Goal: Communication & Community: Share content

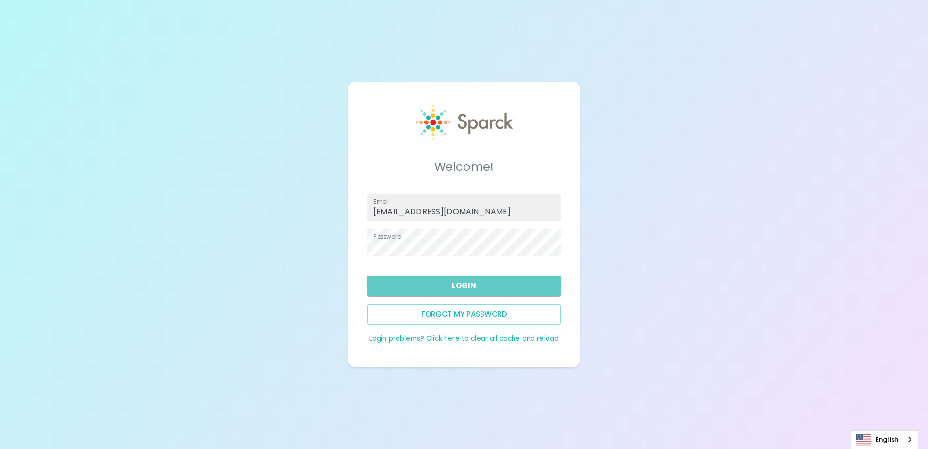
click at [441, 284] on button "Login" at bounding box center [464, 285] width 193 height 20
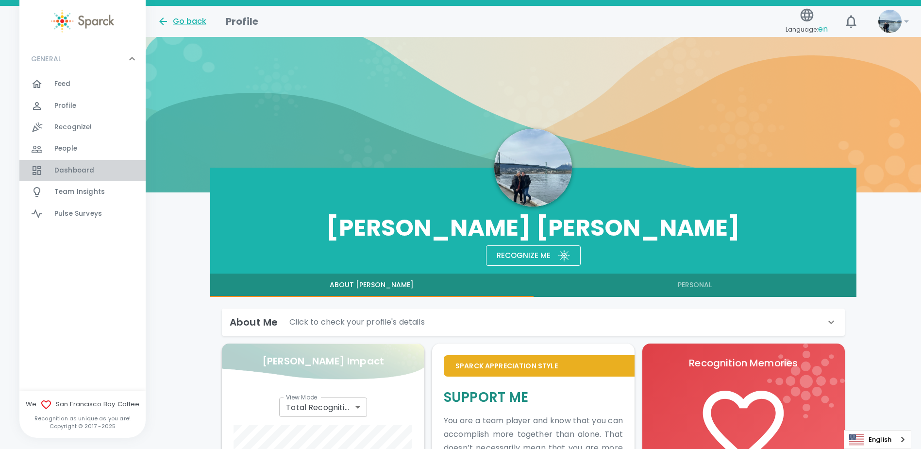
click at [68, 166] on span "Dashboard" at bounding box center [74, 171] width 40 height 10
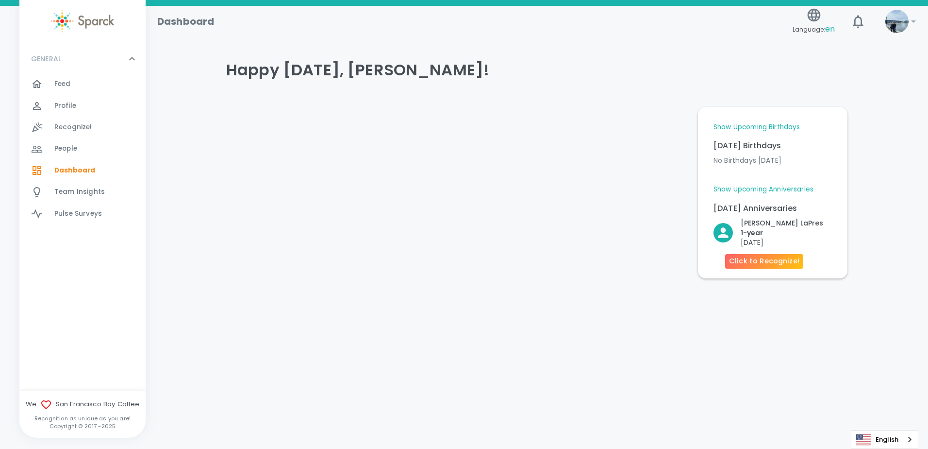
click at [760, 234] on p "1- year" at bounding box center [782, 233] width 83 height 10
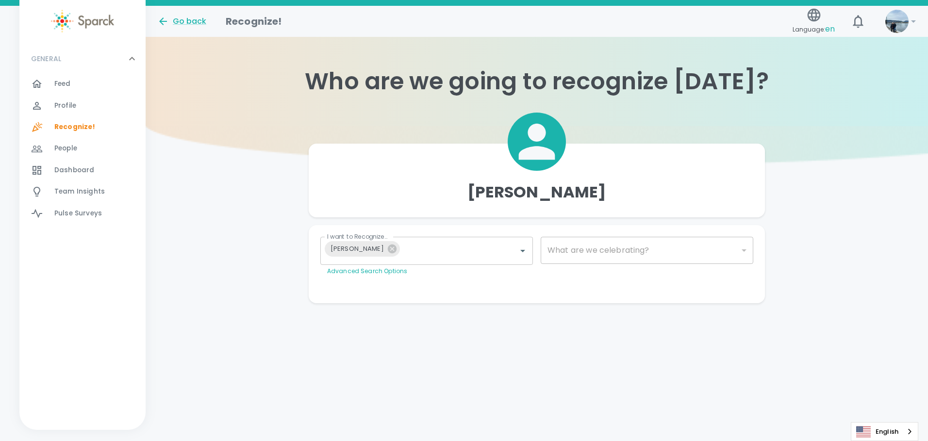
type input "2073"
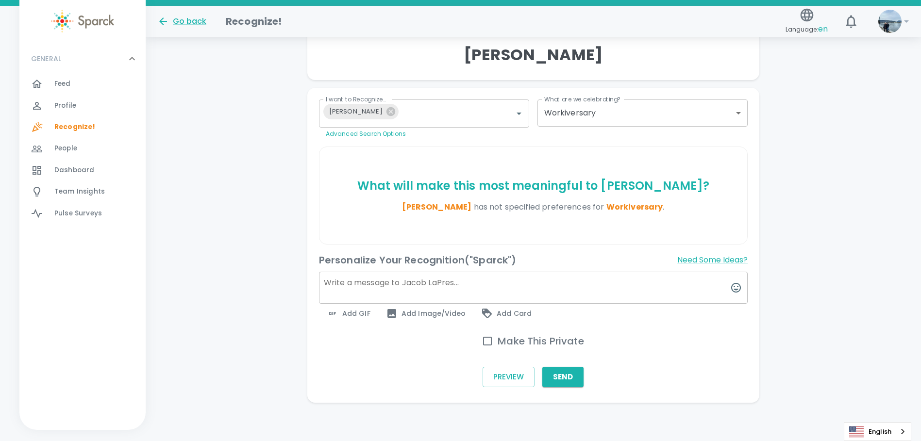
scroll to position [138, 0]
click at [394, 286] on textarea at bounding box center [533, 287] width 429 height 32
type textarea "Happy"
click at [695, 259] on button "Need Some Ideas?" at bounding box center [712, 260] width 70 height 16
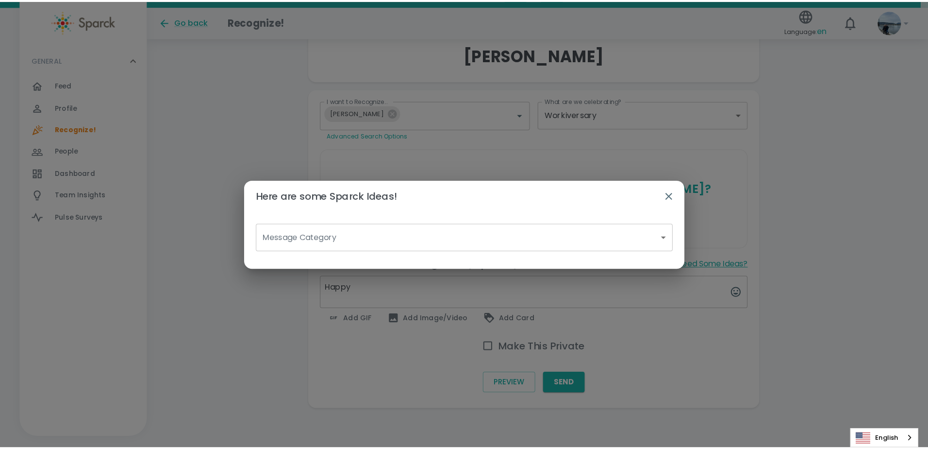
scroll to position [131, 0]
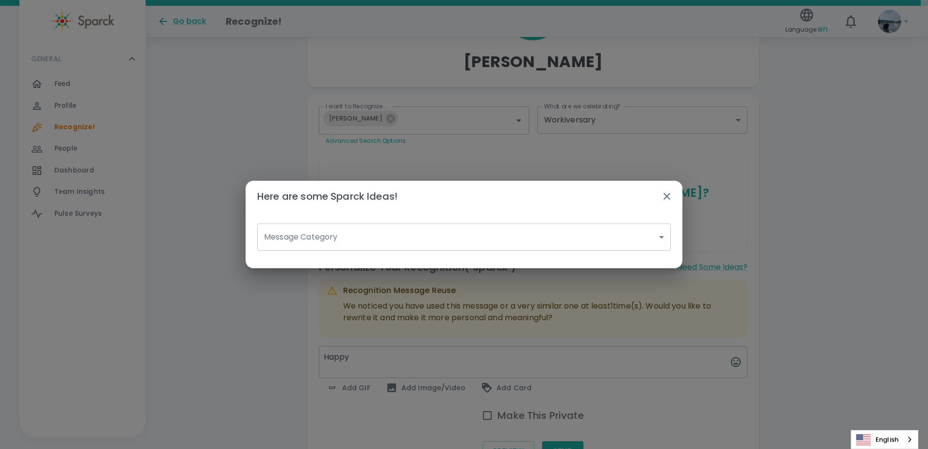
click at [362, 235] on body "Skip Navigation Go back Recognize! Language: en 0 ! GENERAL 0 Feed 0 Profile 0 …" at bounding box center [464, 192] width 928 height 646
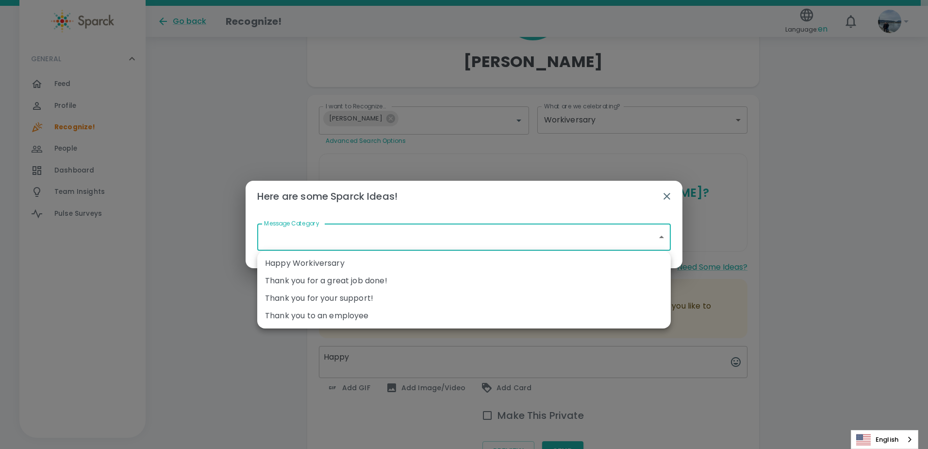
click at [338, 263] on li "Happy Workiversary" at bounding box center [464, 262] width 414 height 17
type input "Happy Workiversary"
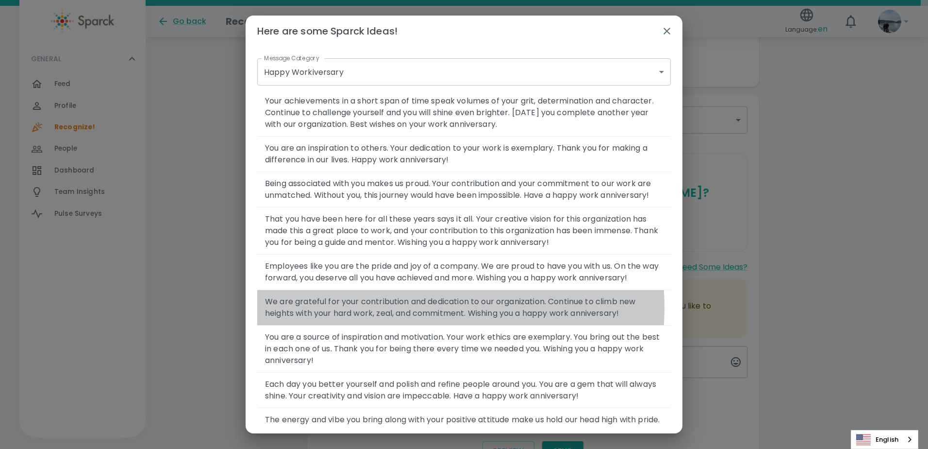
click at [407, 319] on span "We are grateful for your contribution and dedication to our organization. Conti…" at bounding box center [464, 307] width 398 height 23
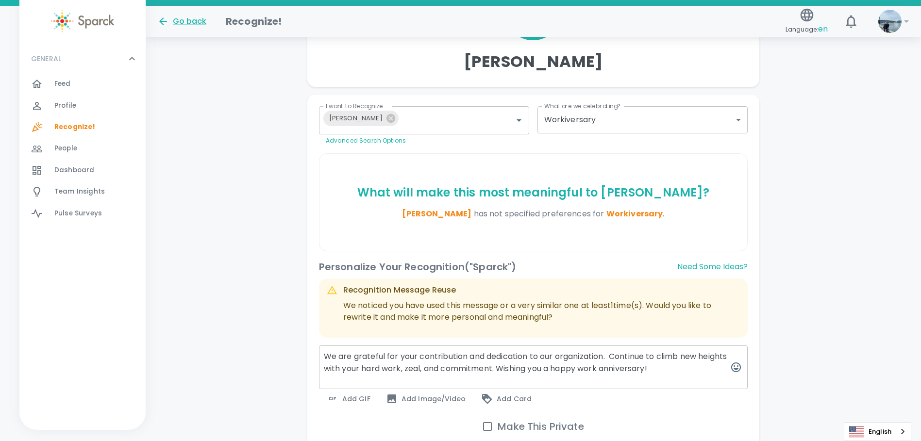
click at [322, 353] on textarea "We are grateful for your contribution and dedication to our organization. Conti…" at bounding box center [533, 368] width 429 height 44
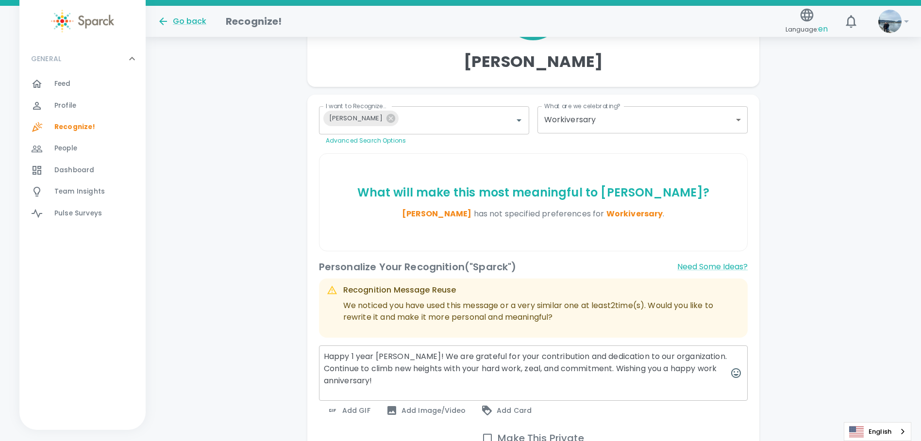
drag, startPoint x: 385, startPoint y: 385, endPoint x: 323, endPoint y: 370, distance: 63.5
click at [323, 370] on textarea "Happy 1 year [PERSON_NAME]! We are grateful for your contribution and dedicatio…" at bounding box center [533, 373] width 429 height 55
click at [619, 370] on textarea "Happy 1 year [PERSON_NAME]! We are grateful for your contribution and dedicatio…" at bounding box center [533, 373] width 429 height 55
click at [622, 370] on textarea "Happy 1 year [PERSON_NAME]! We are grateful for your contribution and dedicatio…" at bounding box center [533, 373] width 429 height 55
click at [619, 370] on textarea "Happy 1 year [PERSON_NAME]! We are grateful for your contribution and dedicatio…" at bounding box center [533, 373] width 429 height 55
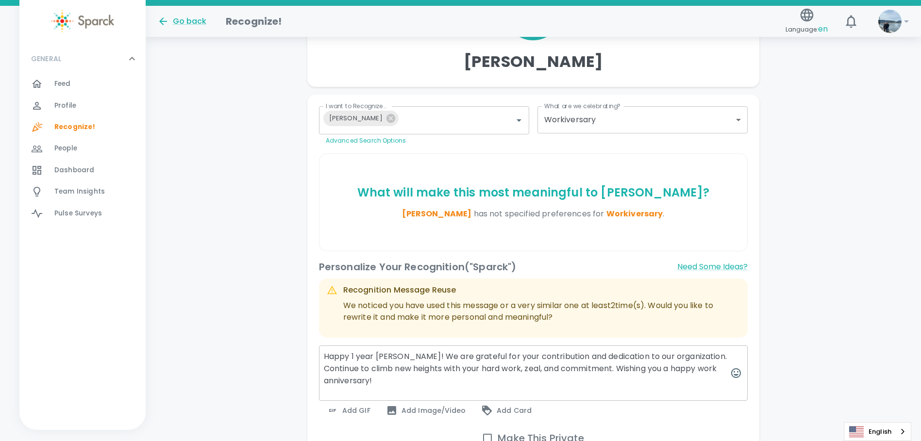
drag, startPoint x: 619, startPoint y: 370, endPoint x: 325, endPoint y: 367, distance: 293.3
click at [325, 367] on textarea "Happy 1 year [PERSON_NAME]! We are grateful for your contribution and dedicatio…" at bounding box center [533, 373] width 429 height 55
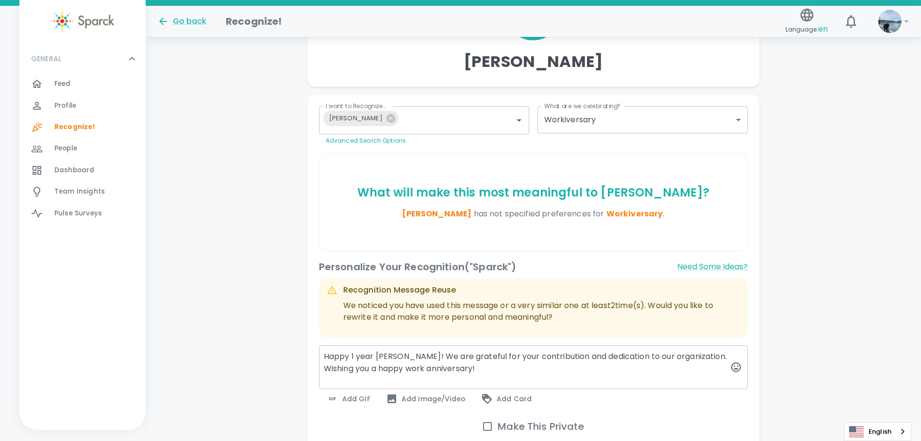
type textarea "Happy 1 year [PERSON_NAME]! We are grateful for your contribution and dedicatio…"
click at [362, 396] on span "Add GIF" at bounding box center [349, 399] width 44 height 12
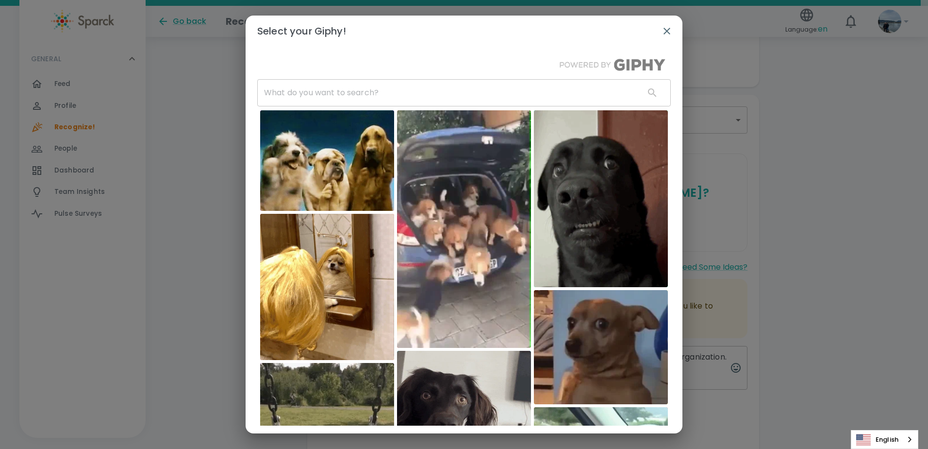
click at [342, 91] on input "text" at bounding box center [447, 92] width 380 height 27
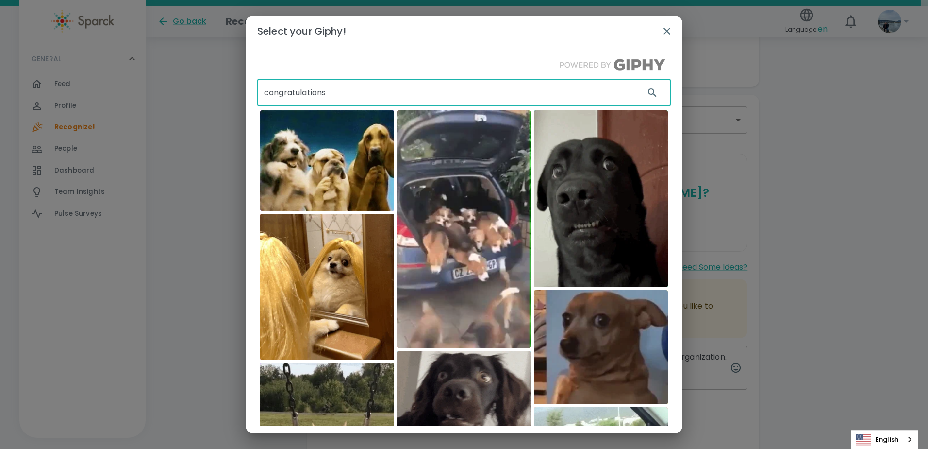
type input "congratulations"
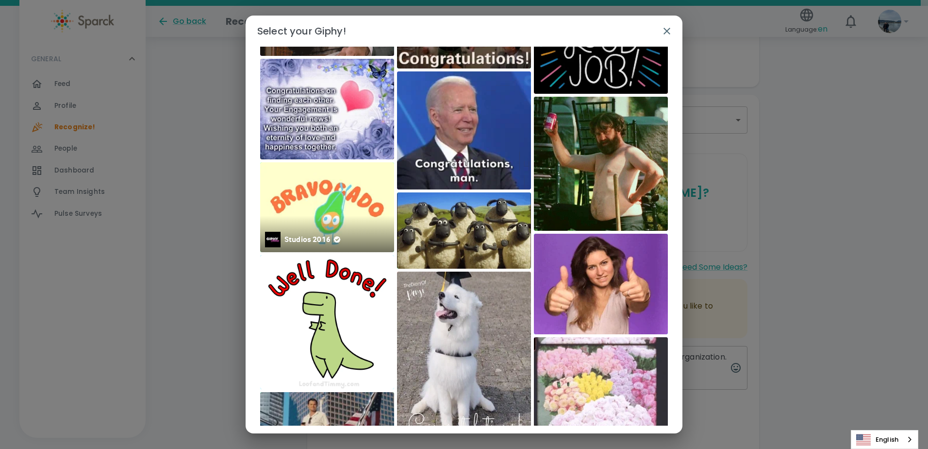
scroll to position [0, 0]
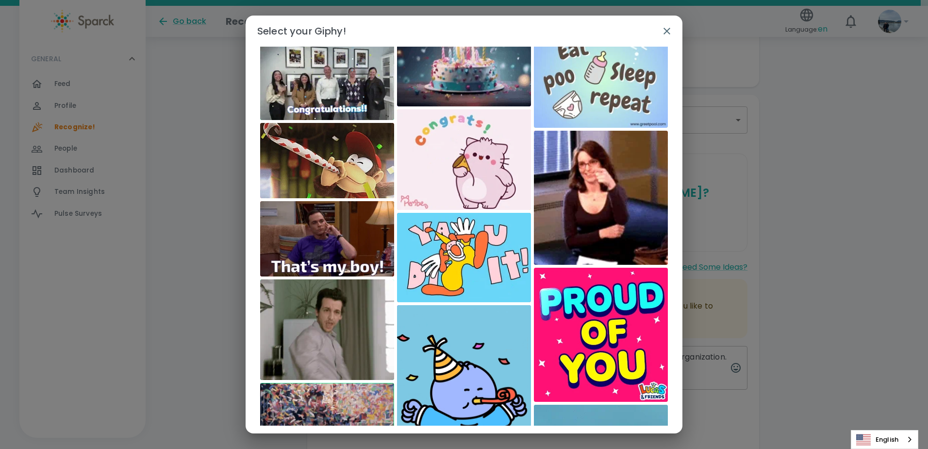
click at [334, 165] on img at bounding box center [327, 160] width 134 height 75
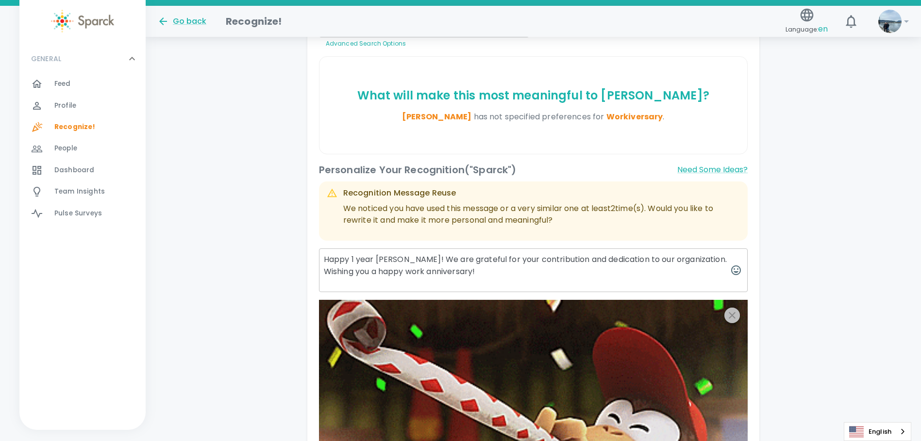
click at [735, 315] on icon "button" at bounding box center [732, 316] width 12 height 12
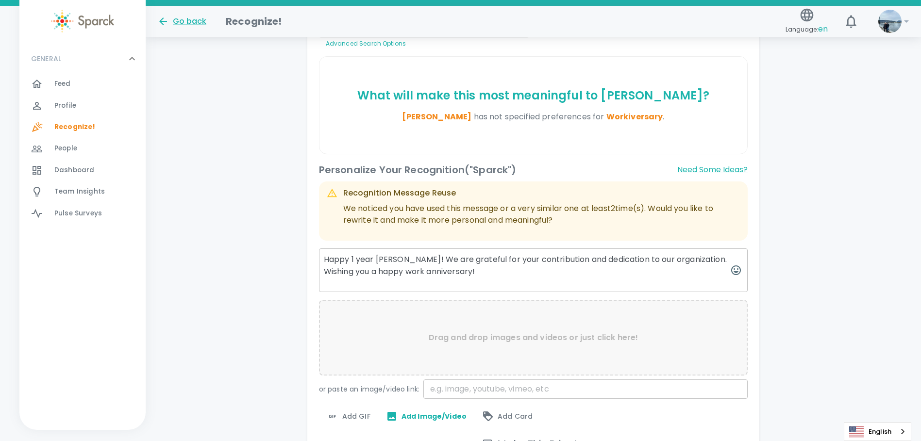
click at [373, 417] on div "Add GIF" at bounding box center [348, 416] width 59 height 19
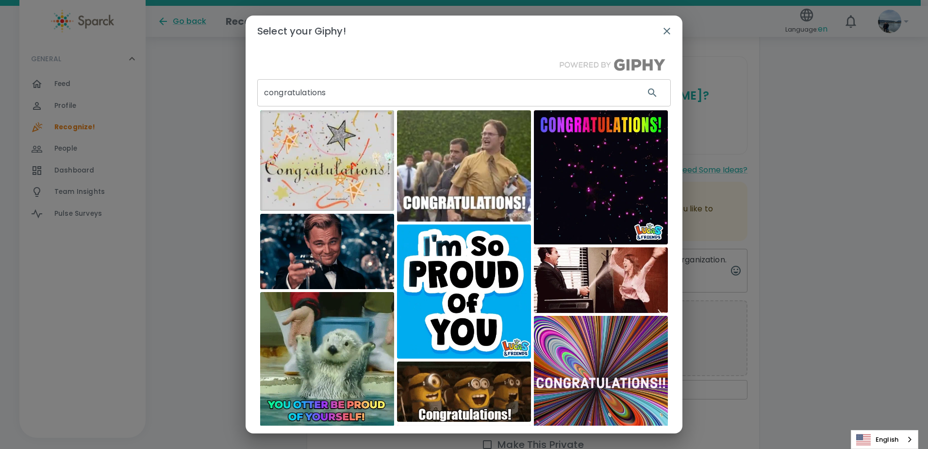
click at [463, 164] on img at bounding box center [464, 165] width 134 height 111
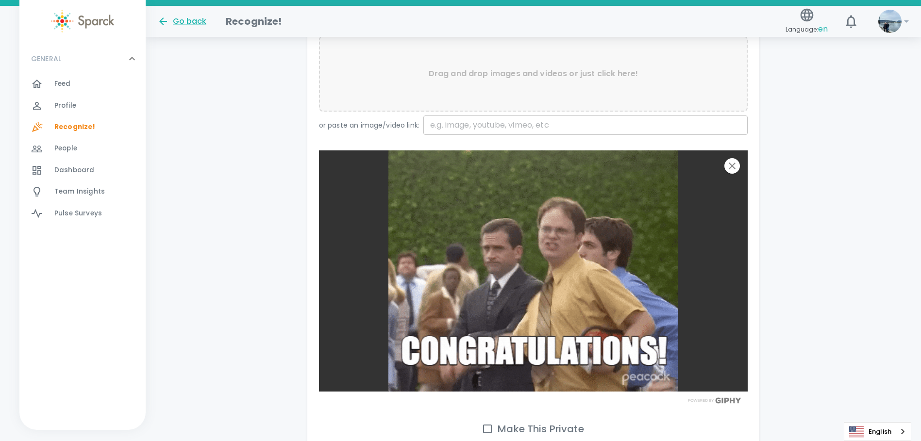
scroll to position [568, 0]
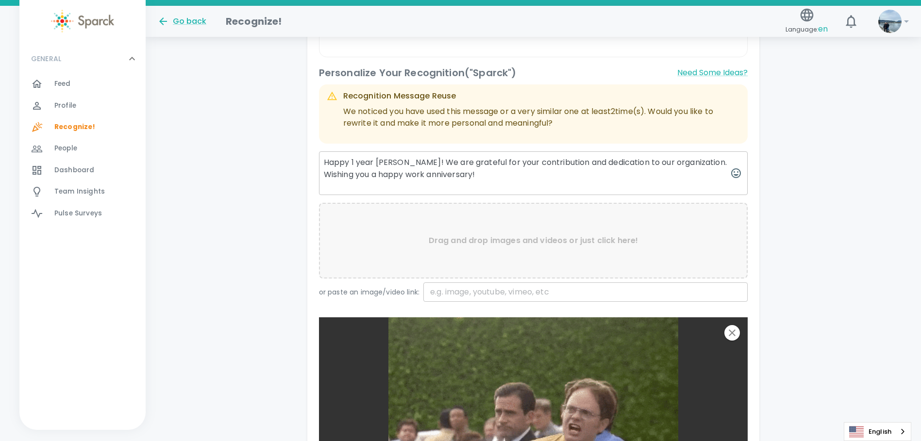
click at [376, 163] on textarea "Happy 1 year [PERSON_NAME]! We are grateful for your contribution and dedicatio…" at bounding box center [533, 174] width 429 height 44
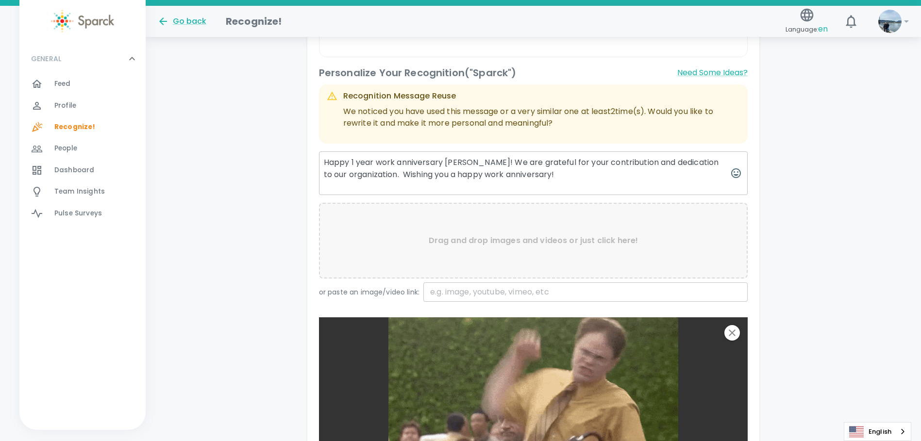
drag, startPoint x: 549, startPoint y: 175, endPoint x: 381, endPoint y: 175, distance: 168.5
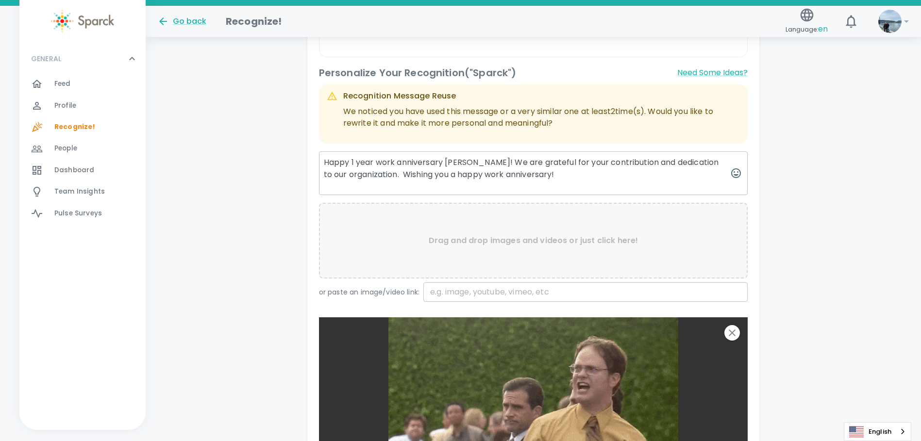
click at [381, 175] on textarea "Happy 1 year work anniversary [PERSON_NAME]! We are grateful for your contribut…" at bounding box center [533, 174] width 429 height 44
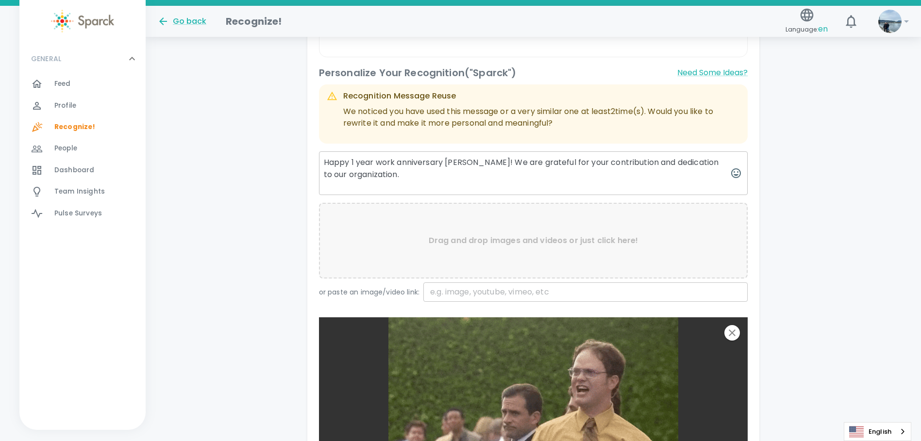
click at [458, 167] on textarea "Happy 1 year work anniversary [PERSON_NAME]! We are grateful for your contribut…" at bounding box center [533, 174] width 429 height 44
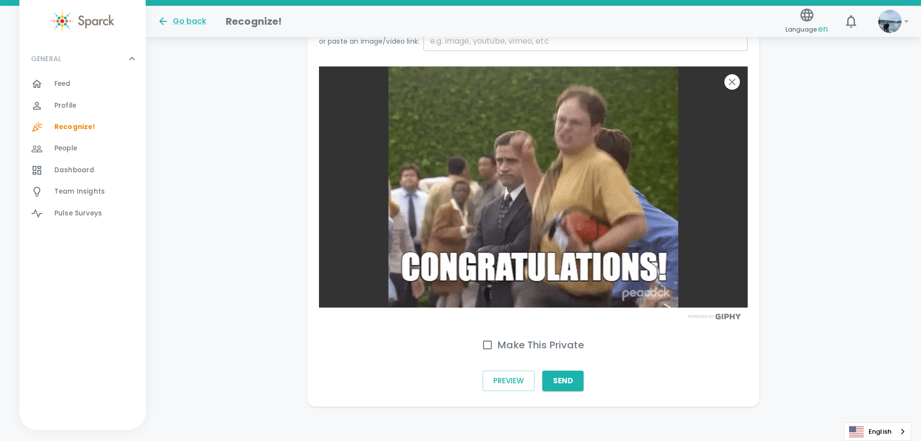
scroll to position [580, 0]
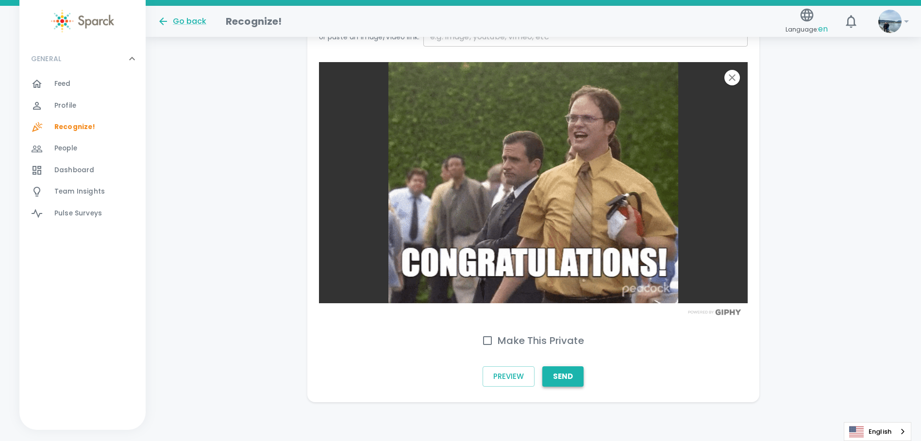
type textarea "Happy 1 year work anniversary [PERSON_NAME]! We are grateful for your contribut…"
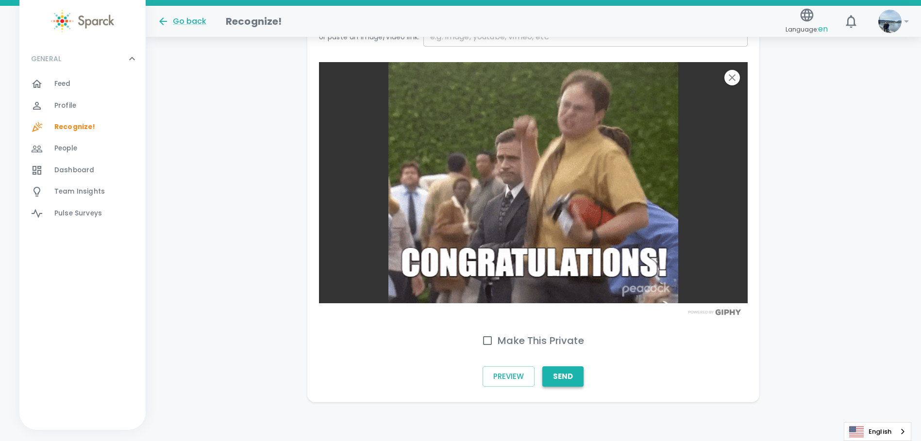
click at [569, 372] on button "Send" at bounding box center [562, 377] width 41 height 20
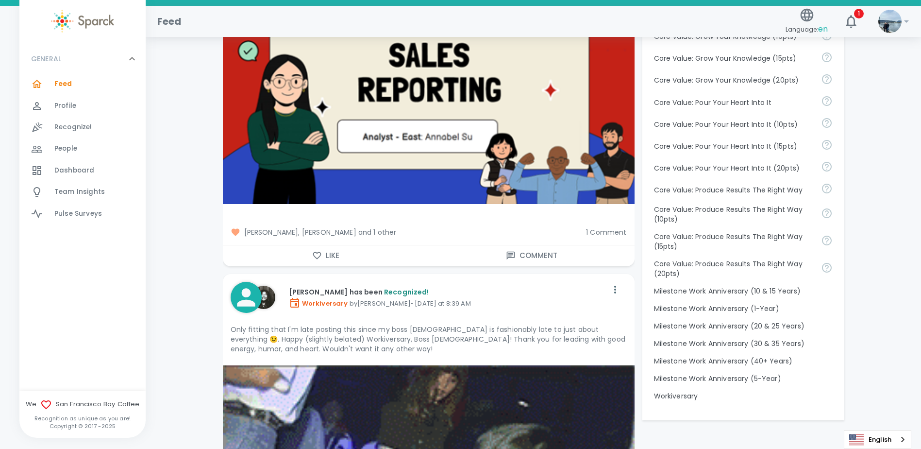
scroll to position [874, 0]
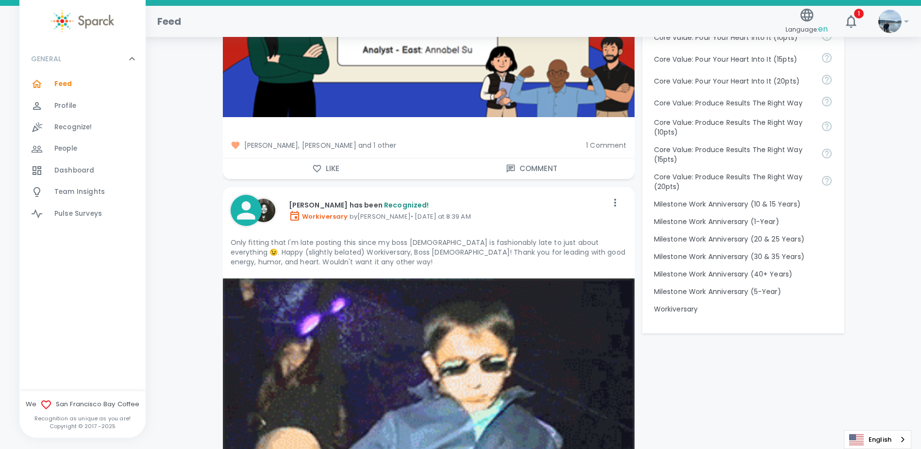
click at [319, 164] on icon "button" at bounding box center [317, 169] width 10 height 10
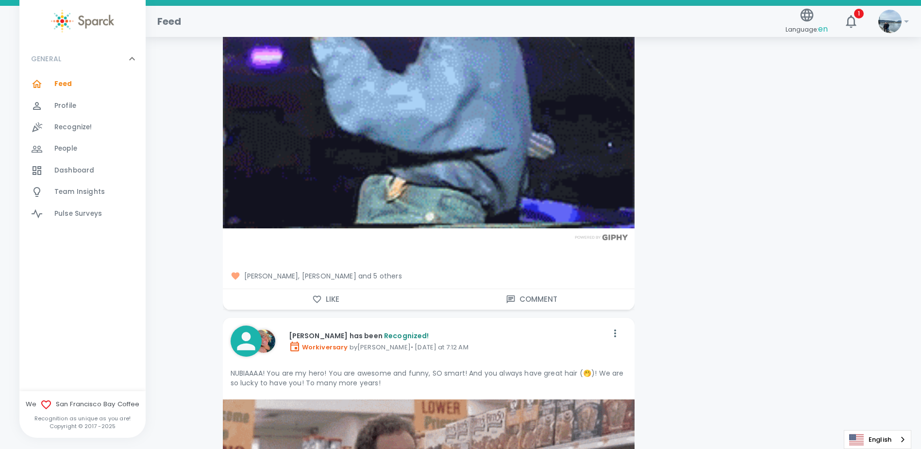
scroll to position [1263, 0]
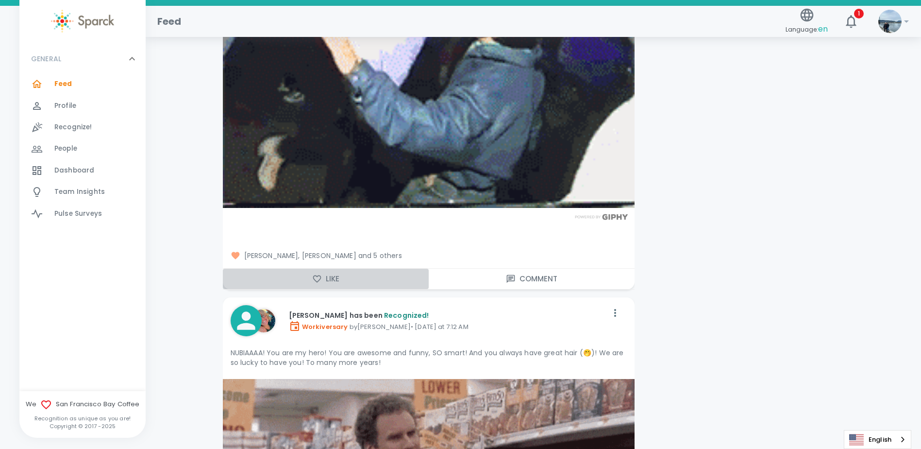
click at [321, 275] on button "Like" at bounding box center [326, 279] width 206 height 20
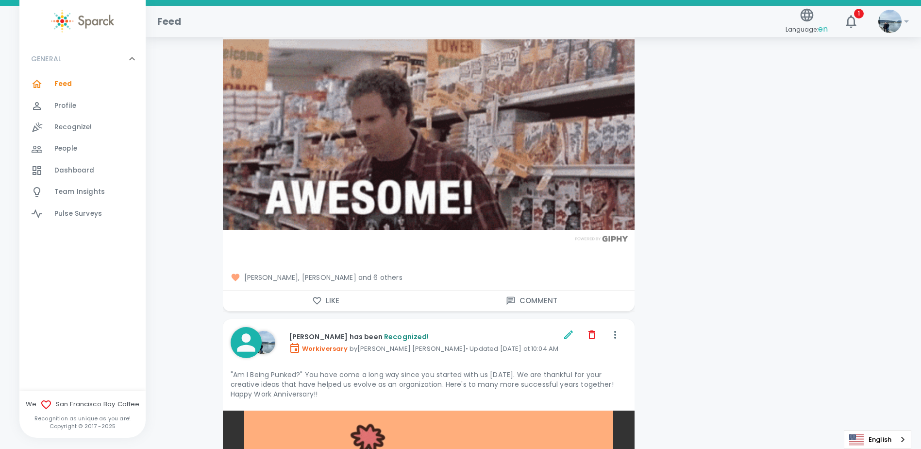
scroll to position [1602, 0]
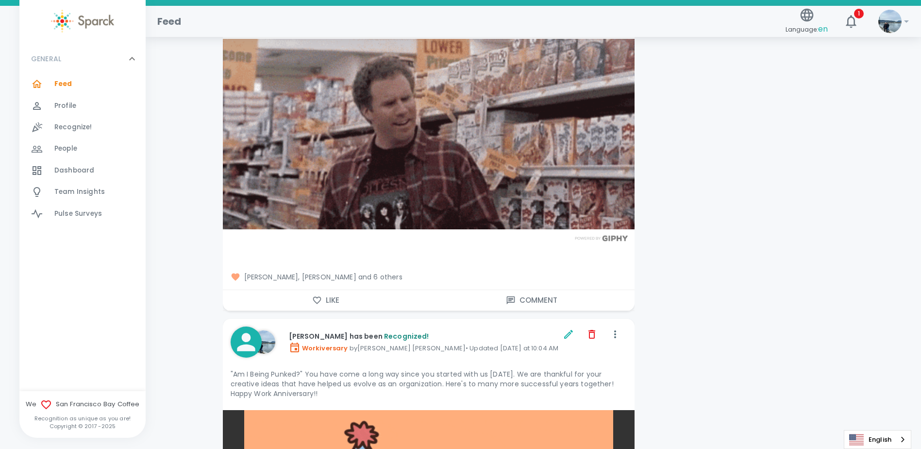
click at [298, 290] on button "Like" at bounding box center [326, 300] width 206 height 20
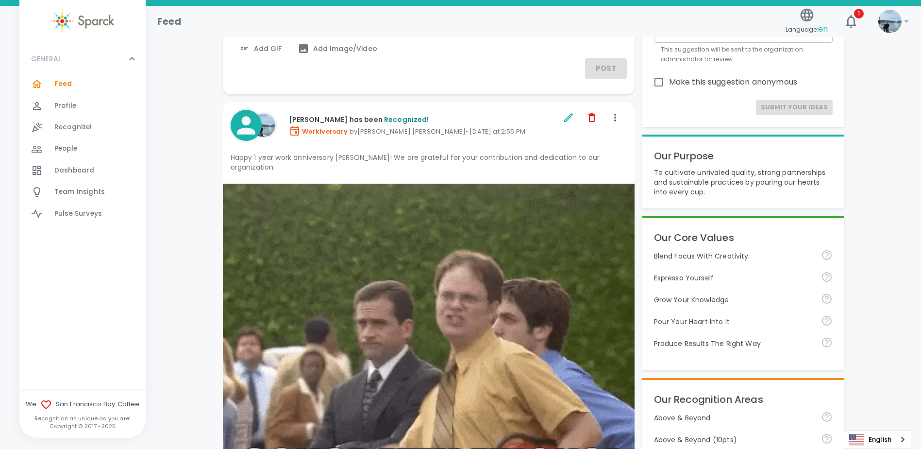
scroll to position [0, 0]
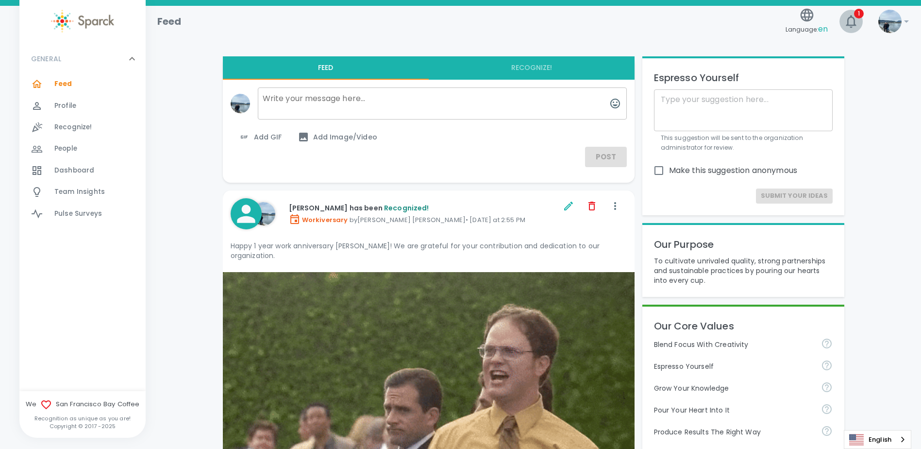
click at [849, 17] on icon "button" at bounding box center [851, 22] width 16 height 16
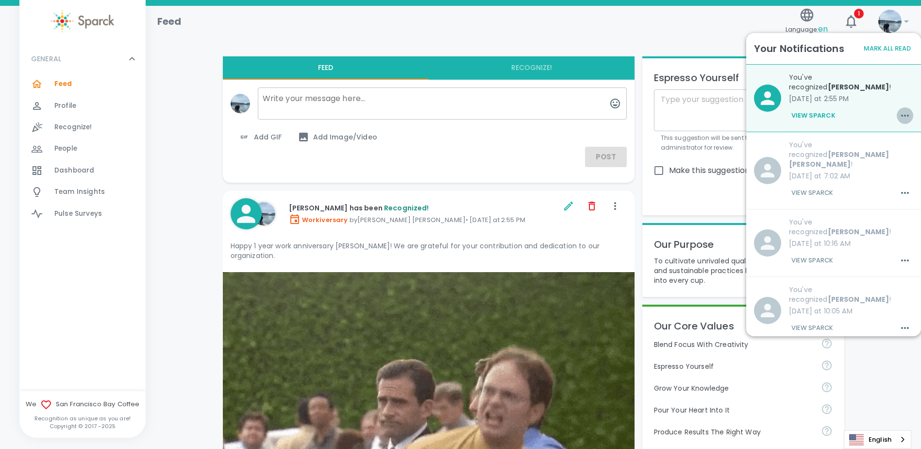
click at [899, 110] on icon "button" at bounding box center [905, 116] width 12 height 12
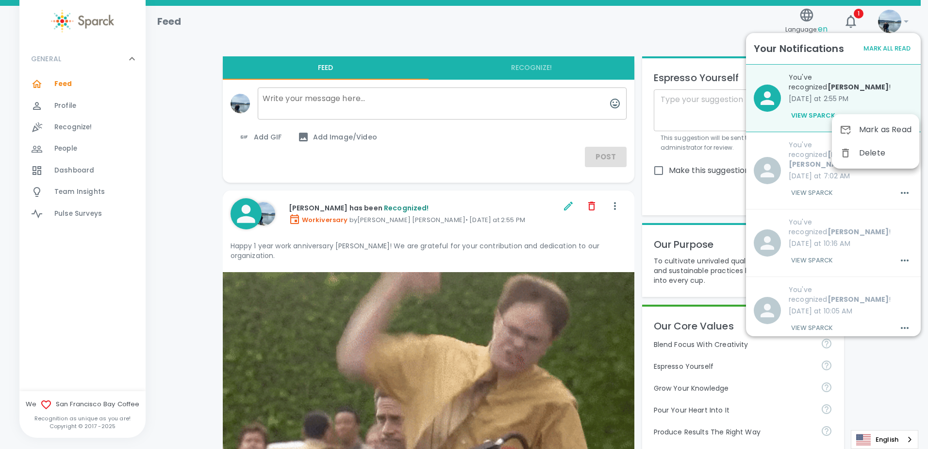
click at [876, 135] on div "Mark as Read" at bounding box center [875, 129] width 87 height 23
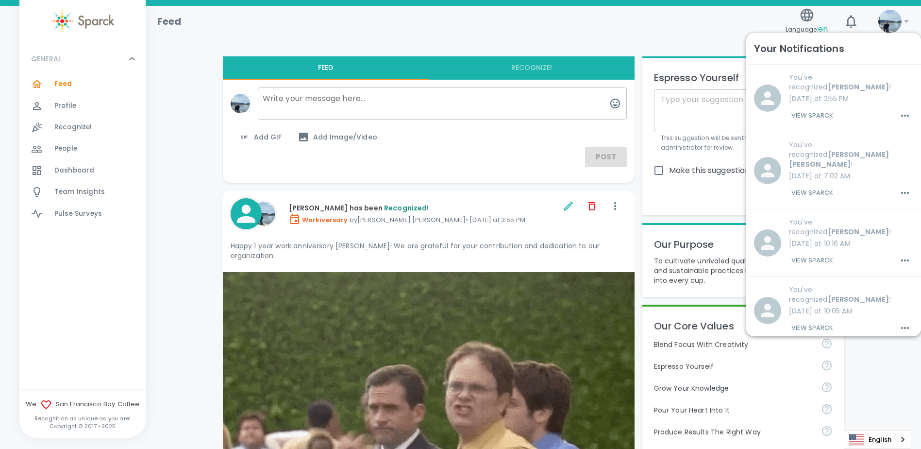
click at [65, 85] on span "Feed" at bounding box center [63, 84] width 18 height 10
